Goal: Browse casually: Explore the website without a specific task or goal

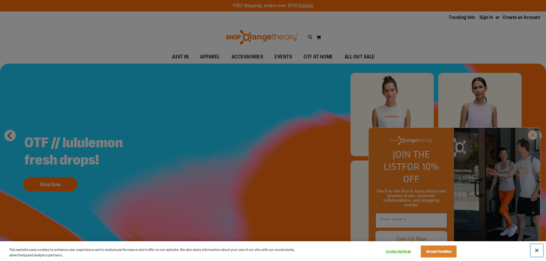
click at [539, 251] on button "Close" at bounding box center [537, 250] width 13 height 13
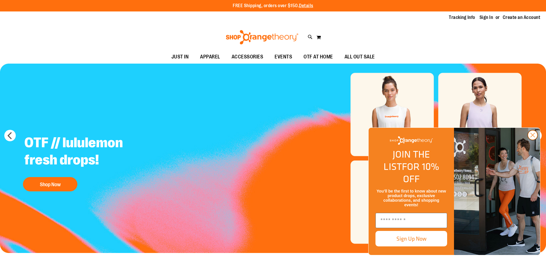
click at [536, 140] on circle "Close dialog" at bounding box center [532, 134] width 9 height 9
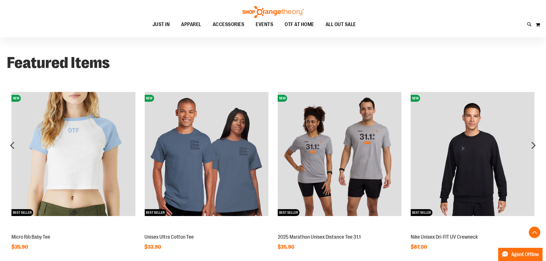
scroll to position [458, 0]
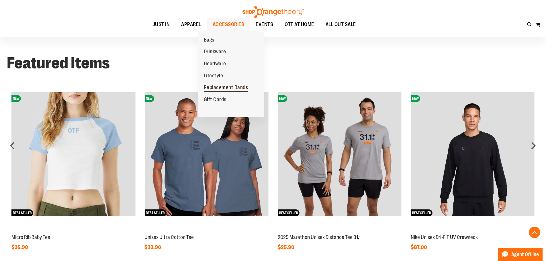
click at [217, 85] on span "Replacement Bands" at bounding box center [226, 88] width 44 height 7
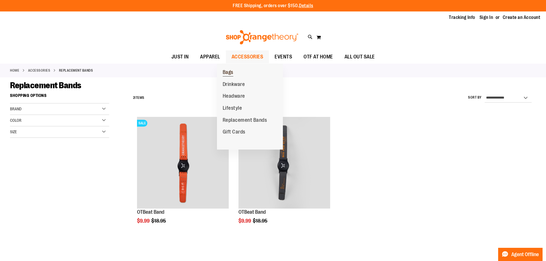
click at [229, 71] on span "Bags" at bounding box center [228, 72] width 11 height 7
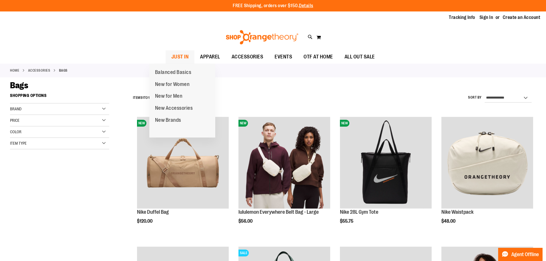
click at [171, 59] on span "JUST IN" at bounding box center [179, 56] width 17 height 13
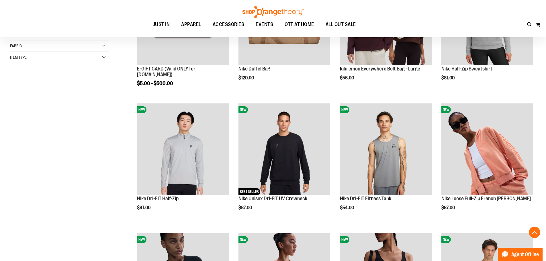
scroll to position [344, 0]
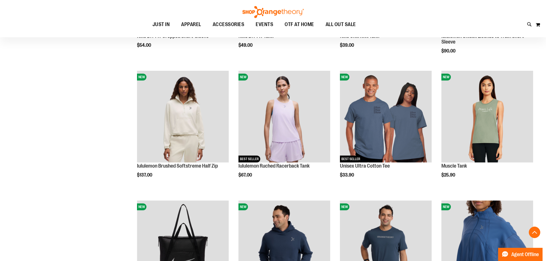
scroll to position [487, 0]
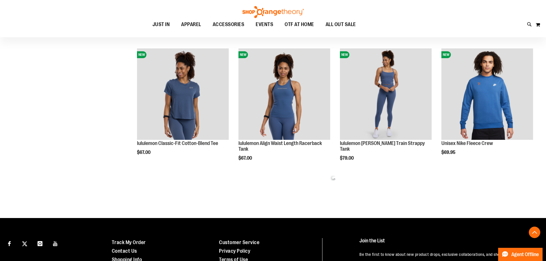
scroll to position [782, 0]
